Goal: Understand process/instructions

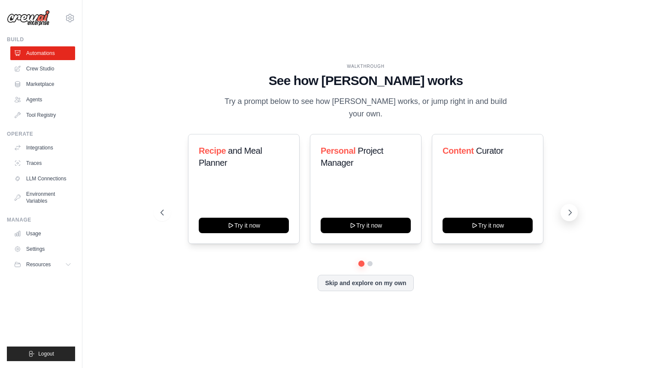
click at [569, 208] on icon at bounding box center [570, 212] width 9 height 9
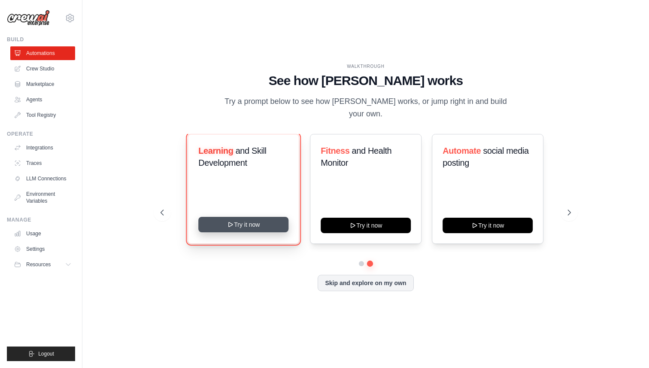
click at [256, 223] on button "Try it now" at bounding box center [244, 224] width 90 height 15
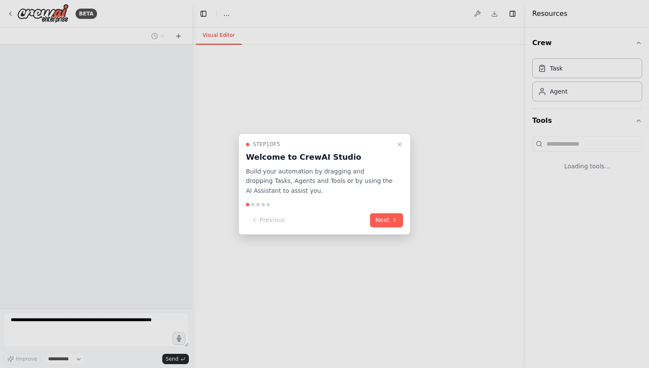
select select "****"
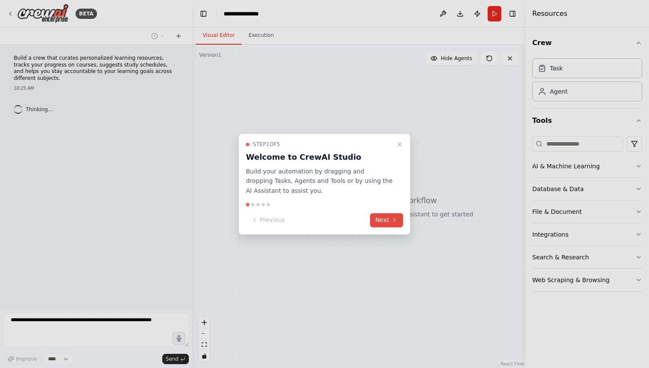
click at [382, 224] on button "Next" at bounding box center [386, 220] width 33 height 14
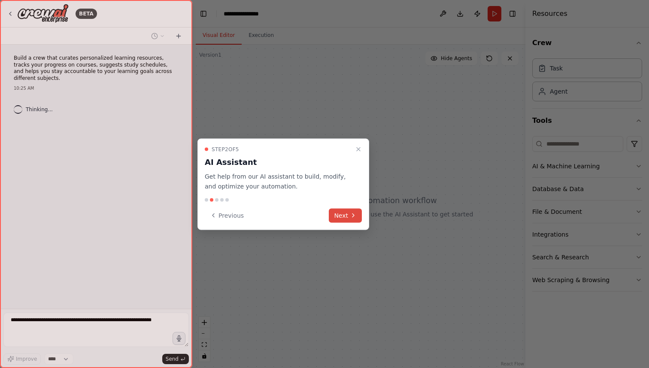
click at [353, 216] on icon at bounding box center [353, 215] width 7 height 7
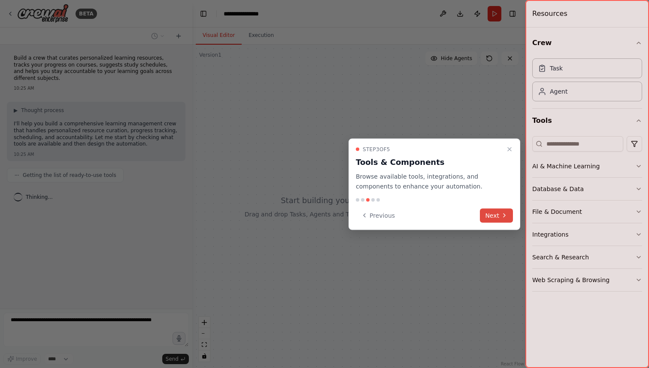
click at [507, 214] on icon at bounding box center [504, 215] width 7 height 7
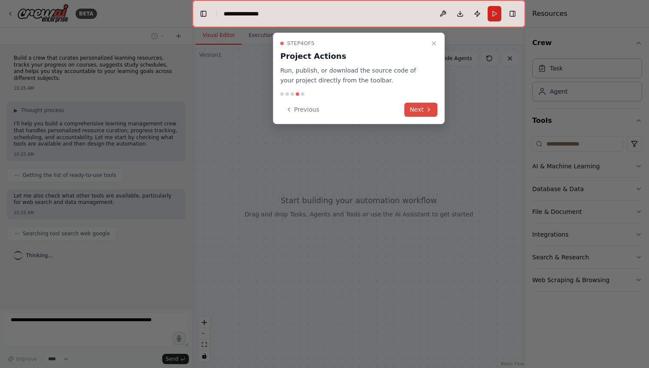
click at [418, 107] on button "Next" at bounding box center [421, 110] width 33 height 14
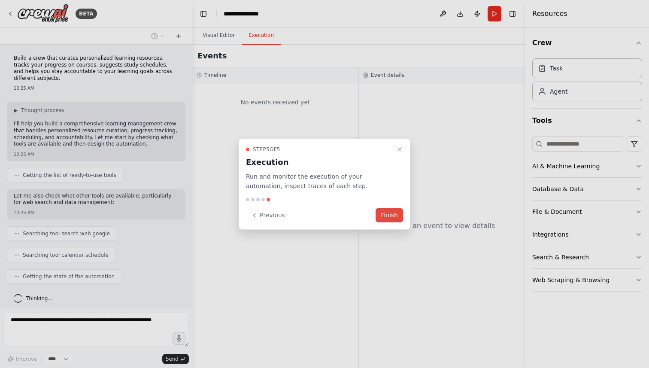
click at [387, 214] on button "Finish" at bounding box center [389, 215] width 27 height 14
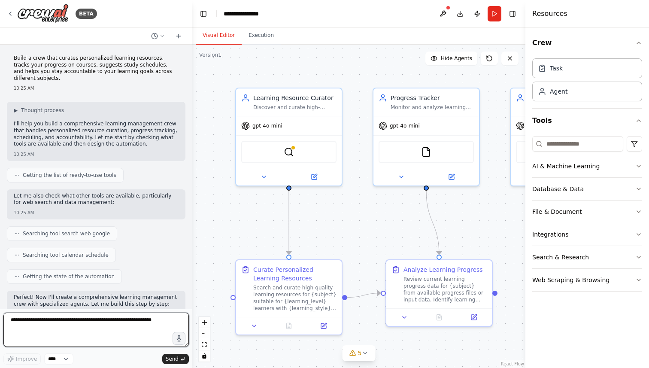
scroll to position [399, 0]
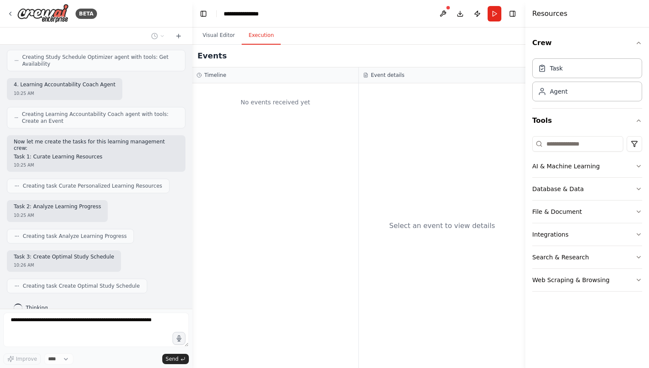
click at [269, 42] on button "Execution" at bounding box center [261, 36] width 39 height 18
click at [220, 33] on button "Visual Editor" at bounding box center [219, 36] width 46 height 18
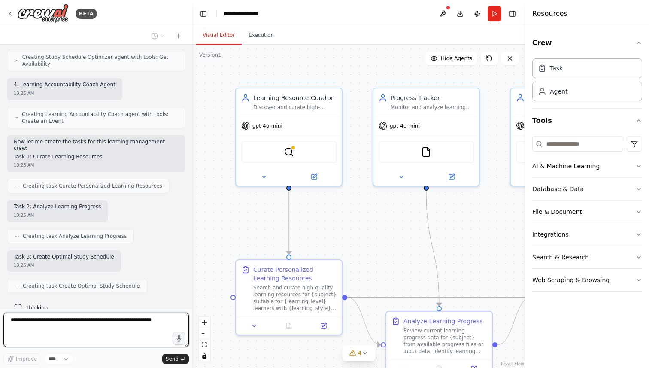
scroll to position [449, 0]
